Goal: Navigation & Orientation: Find specific page/section

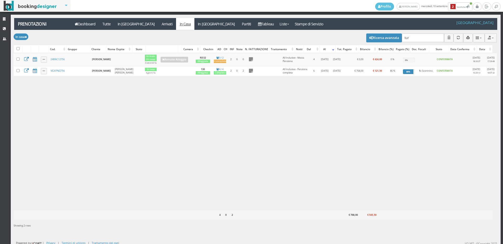
click at [418, 43] on div "Modifica selezionati: Segna come "Arrivato" Segna come "Alloggiato" Segna come …" at bounding box center [255, 37] width 483 height 15
click at [416, 38] on input "tur" at bounding box center [423, 38] width 42 height 9
type input "t"
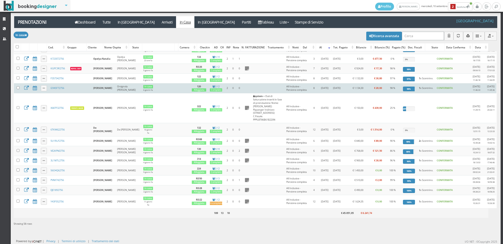
scroll to position [449, 0]
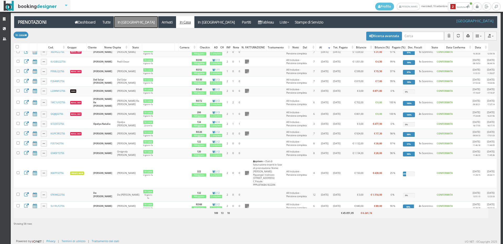
click at [129, 20] on link "In [GEOGRAPHIC_DATA]" at bounding box center [136, 22] width 44 height 12
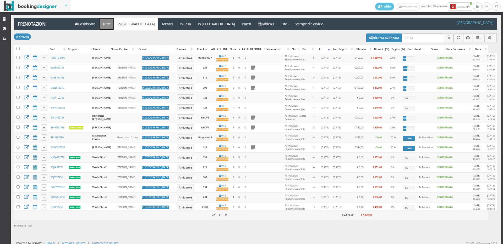
click at [105, 22] on link "Tutte" at bounding box center [106, 24] width 15 height 12
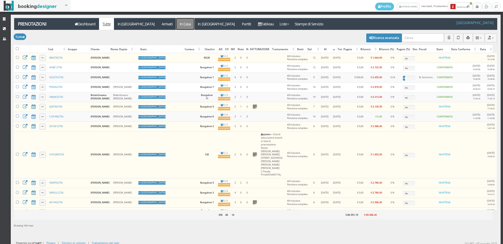
click at [176, 26] on link "In Casa" at bounding box center [185, 24] width 18 height 12
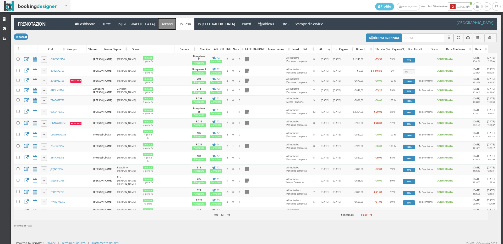
click at [158, 24] on link "Arrivati" at bounding box center [167, 24] width 18 height 12
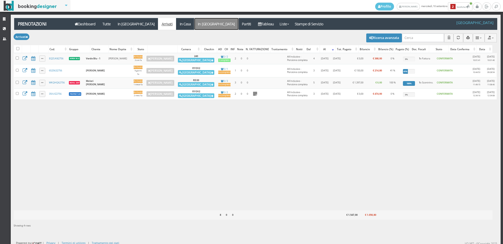
click at [194, 26] on link "In Partenza" at bounding box center [216, 24] width 44 height 12
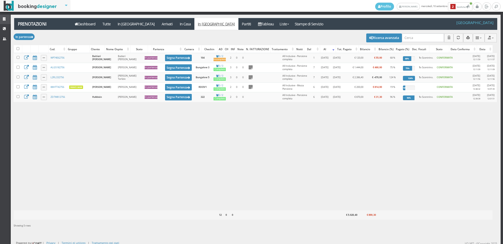
click at [1, 23] on link "Strutture" at bounding box center [5, 19] width 11 height 9
